Goal: Task Accomplishment & Management: Manage account settings

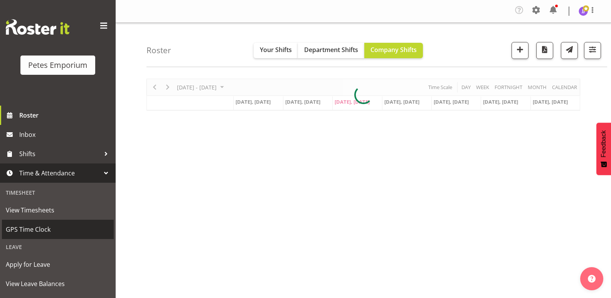
click at [48, 228] on span "GPS Time Clock" at bounding box center [58, 229] width 104 height 12
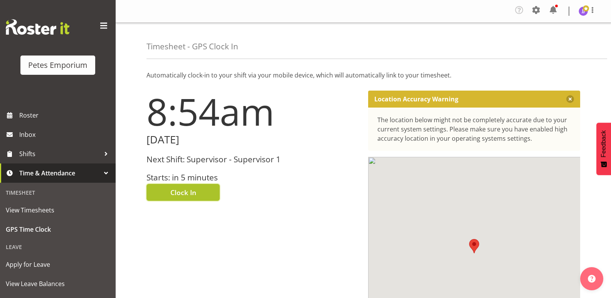
click at [154, 191] on button "Clock In" at bounding box center [182, 192] width 73 height 17
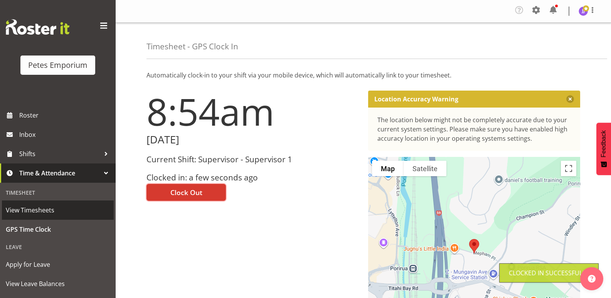
scroll to position [55, 0]
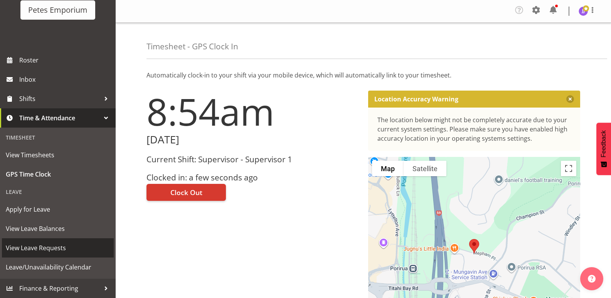
click at [66, 248] on span "View Leave Requests" at bounding box center [58, 248] width 104 height 12
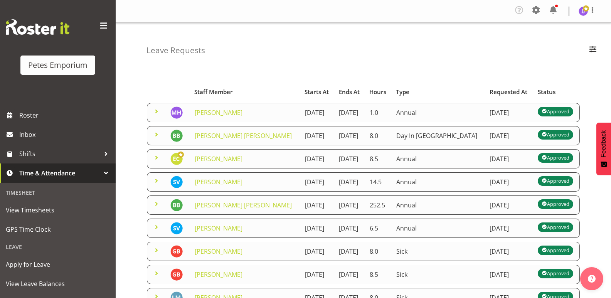
click at [153, 139] on span at bounding box center [156, 134] width 9 height 9
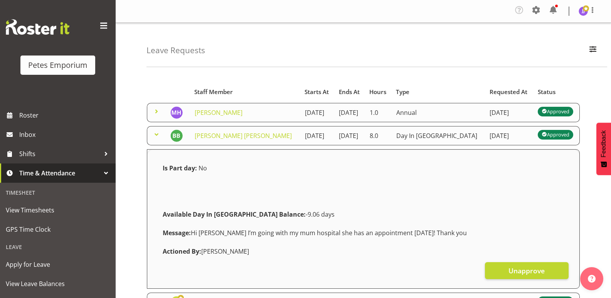
click at [153, 139] on span at bounding box center [156, 134] width 9 height 9
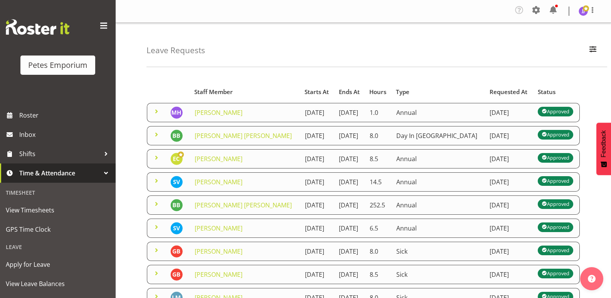
click at [156, 114] on span at bounding box center [156, 111] width 9 height 9
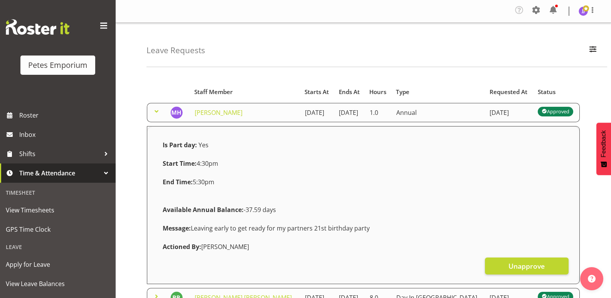
click at [156, 114] on span at bounding box center [156, 111] width 9 height 9
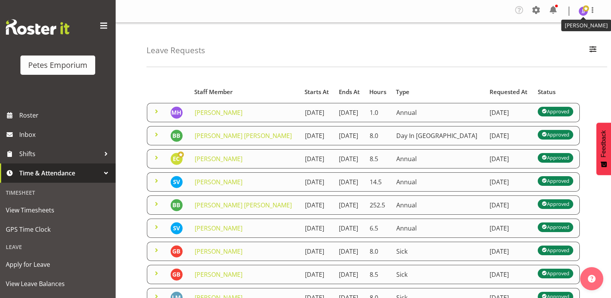
click at [582, 11] on img at bounding box center [582, 11] width 9 height 9
click at [551, 42] on link "Log Out" at bounding box center [560, 42] width 74 height 14
